Goal: Use online tool/utility

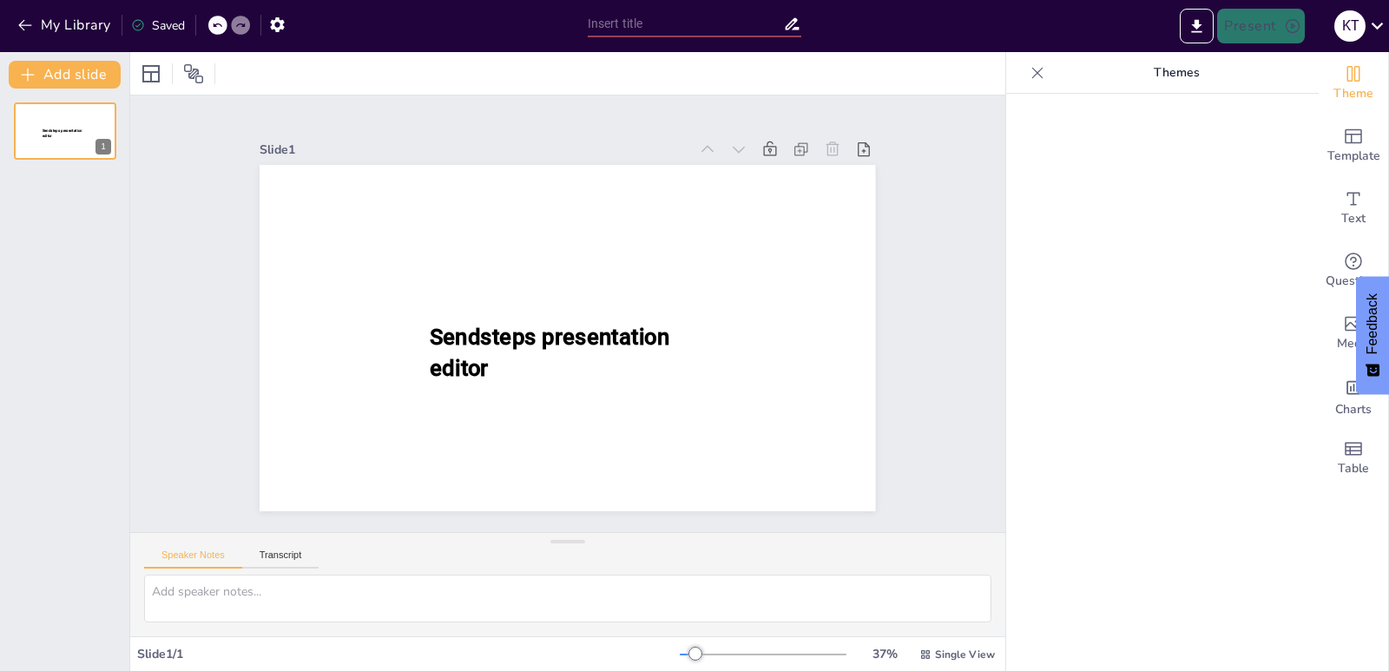
type input "Jornadas de Salud y Prevención: Agenda Completa"
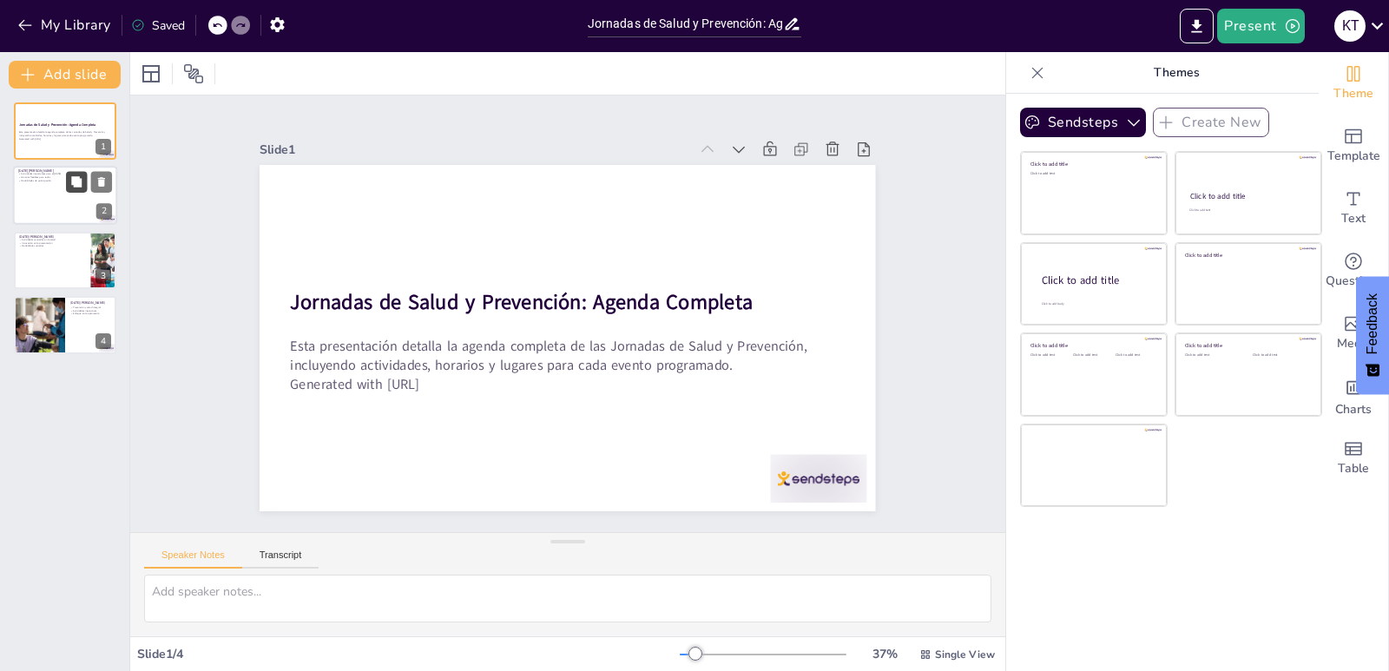
click at [82, 174] on button at bounding box center [76, 182] width 21 height 21
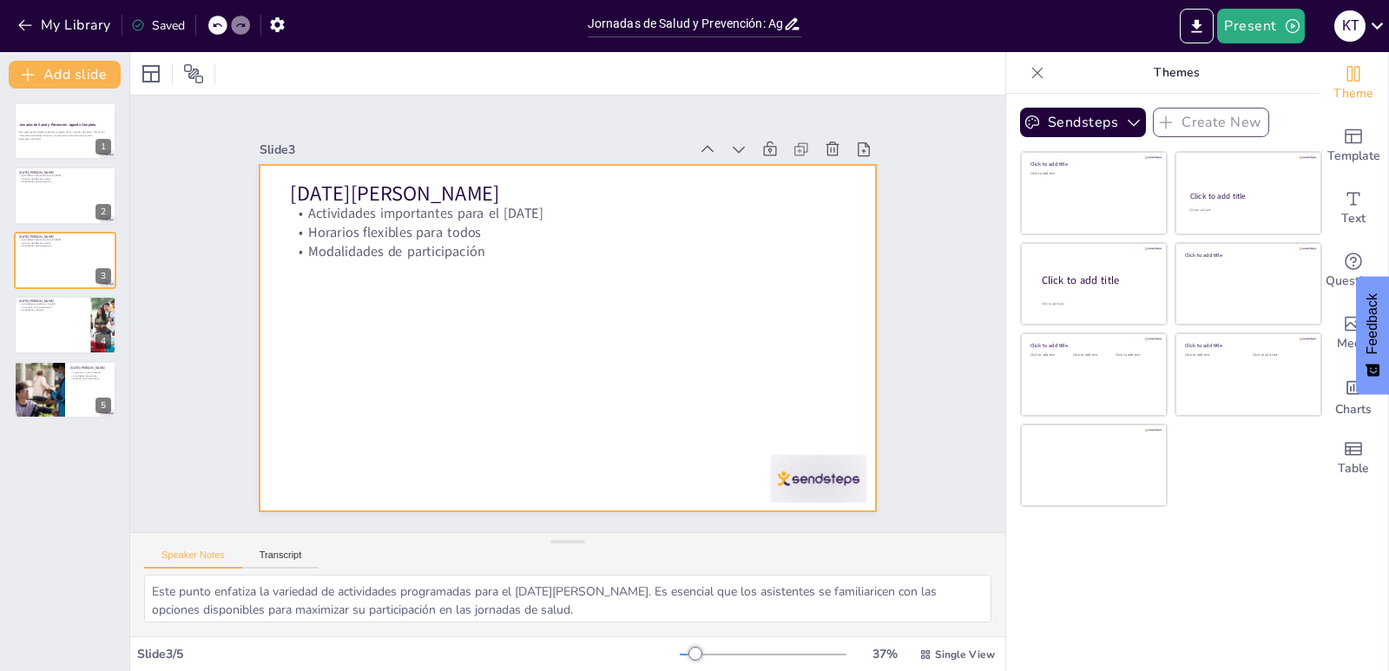
click at [745, 440] on div at bounding box center [568, 338] width 616 height 346
click at [57, 260] on div at bounding box center [65, 260] width 104 height 59
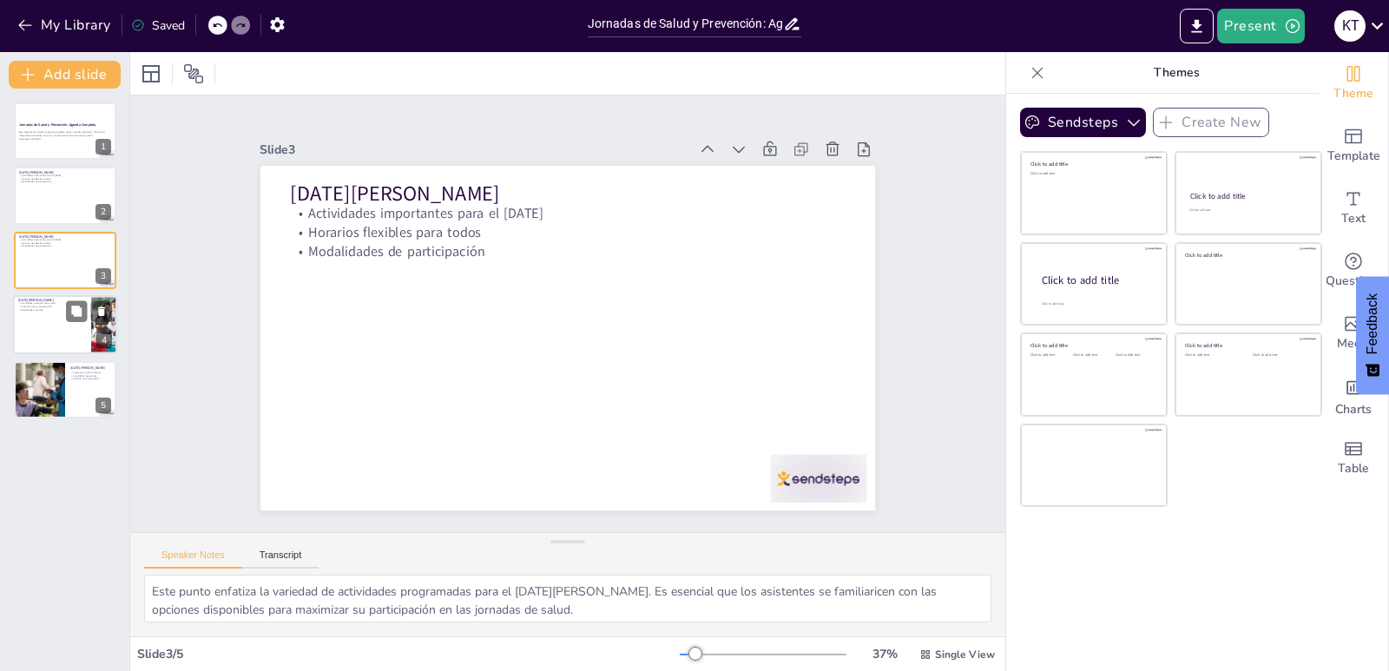
click at [25, 336] on div at bounding box center [65, 324] width 104 height 59
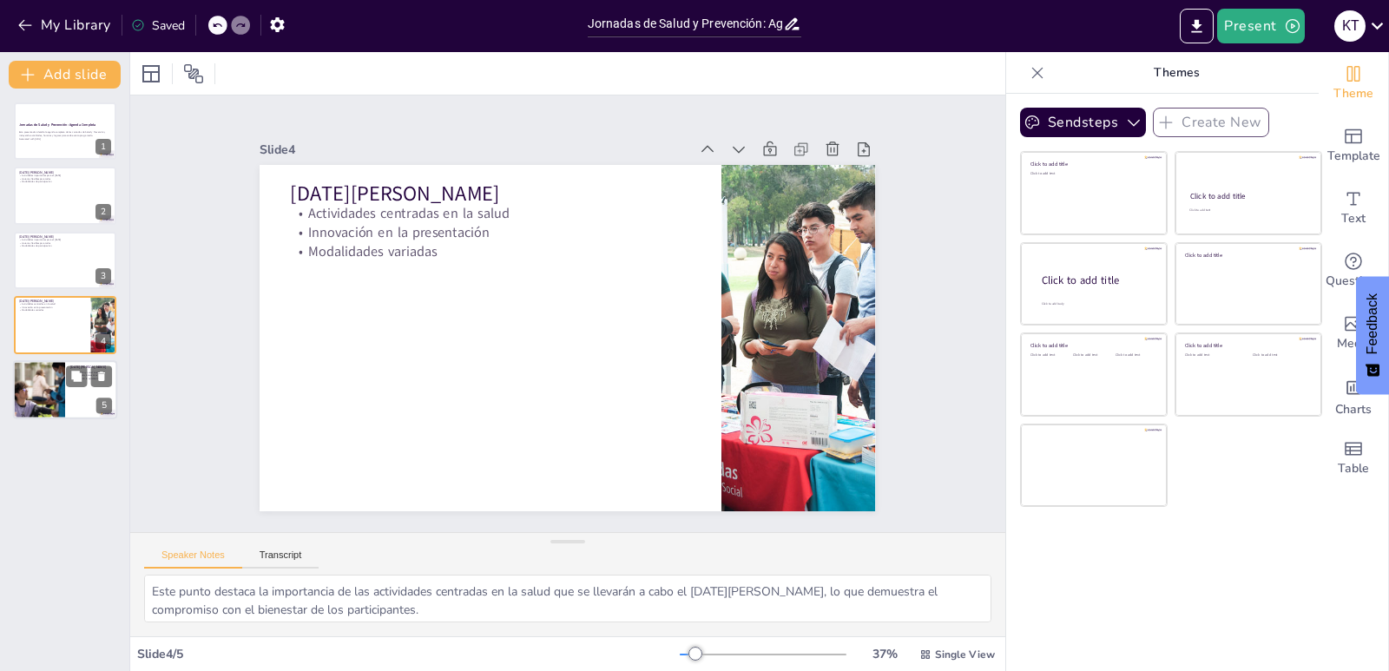
click at [27, 399] on div at bounding box center [39, 389] width 108 height 59
type textarea "Este punto resalta la importancia de la prevención en la salud integral que se …"
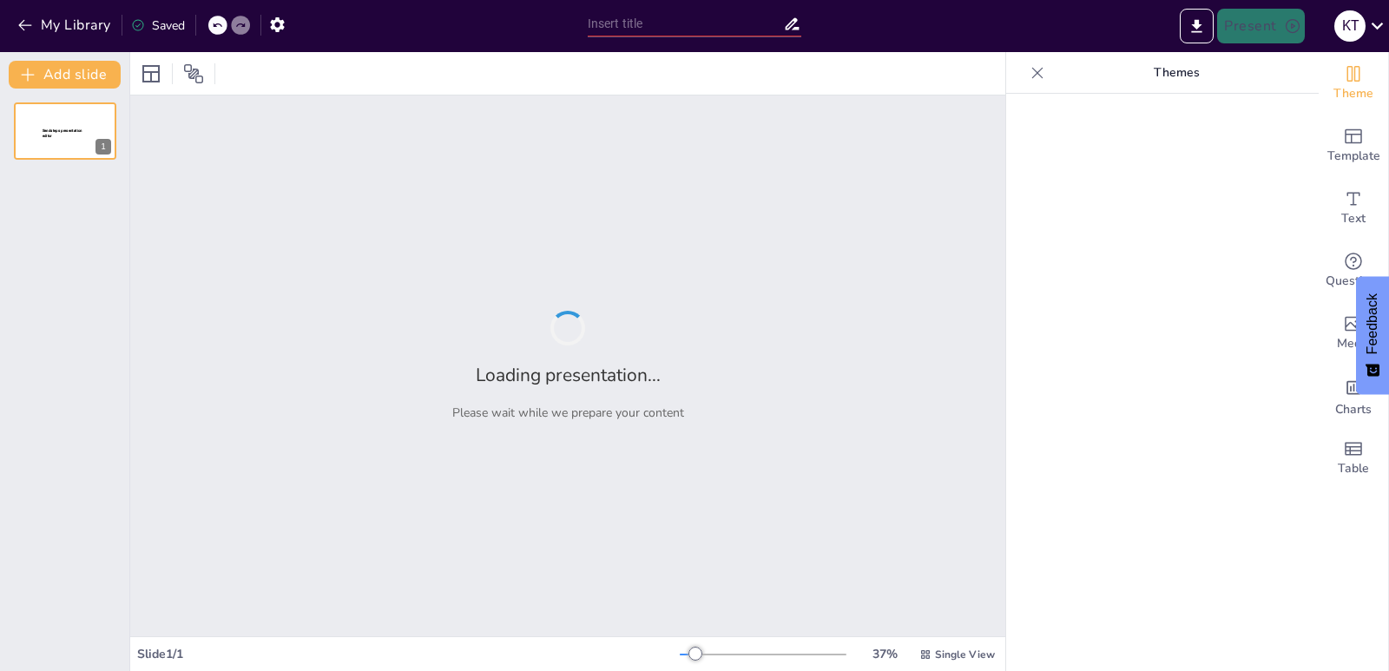
type input "Jornadas de Salud y Prevención: Agenda Completa"
